Goal: Task Accomplishment & Management: Manage account settings

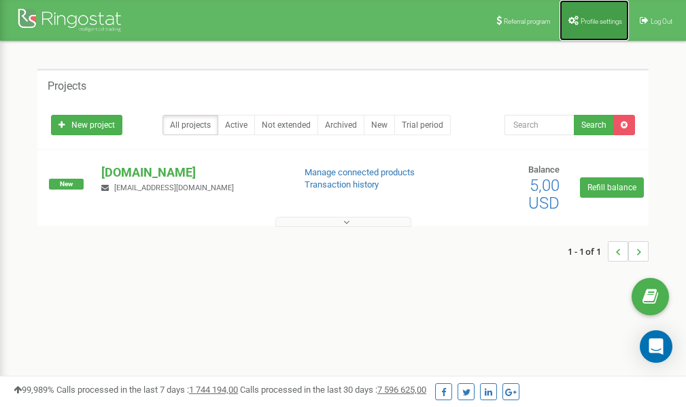
click at [596, 16] on link "Profile settings" at bounding box center [594, 20] width 69 height 41
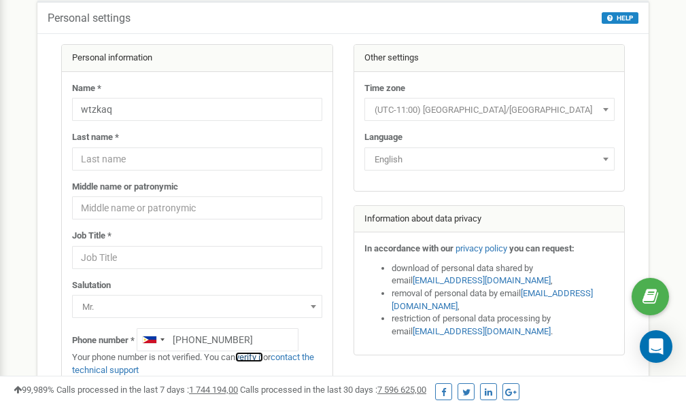
click at [256, 357] on link "verify it" at bounding box center [249, 357] width 28 height 10
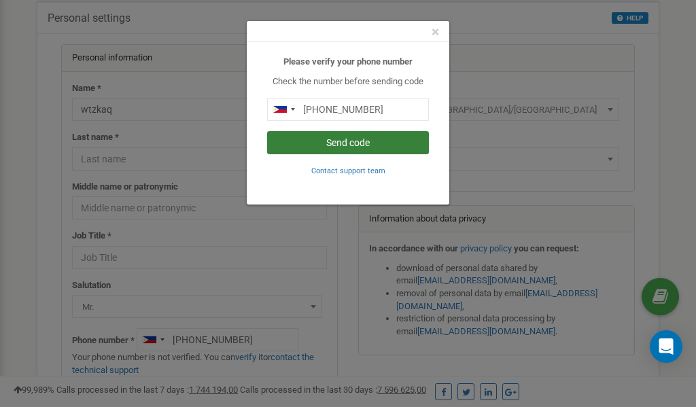
click at [365, 141] on button "Send code" at bounding box center [348, 142] width 162 height 23
